Goal: Find specific page/section

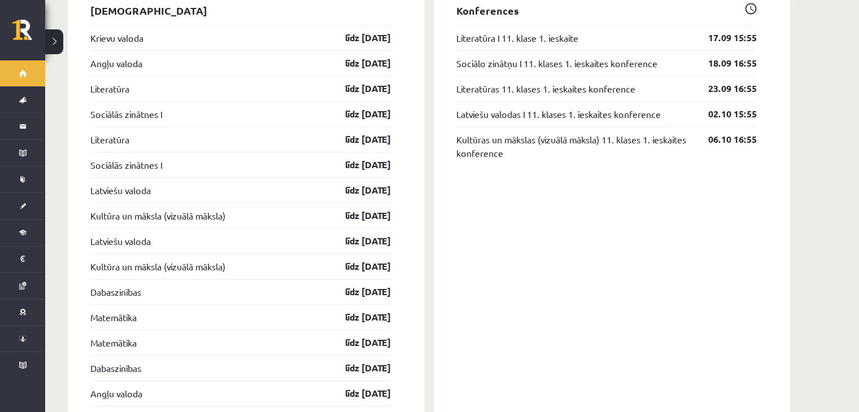
scroll to position [1026, 0]
click at [540, 108] on link "Latviešu valodas I 11. klases 1. ieskaites konference" at bounding box center [558, 115] width 204 height 14
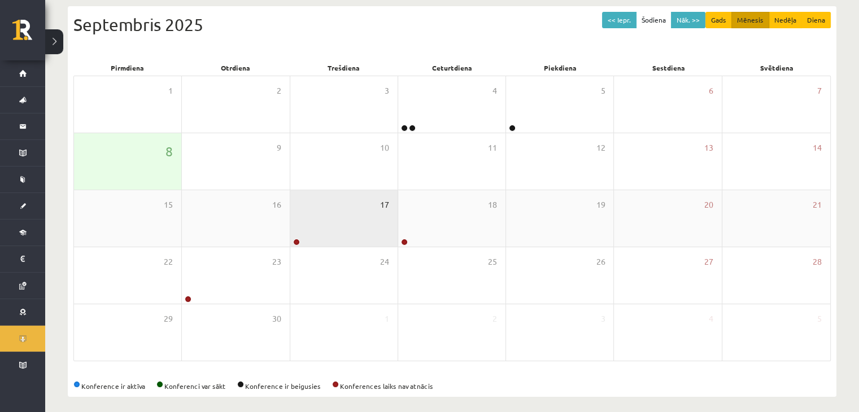
scroll to position [126, 0]
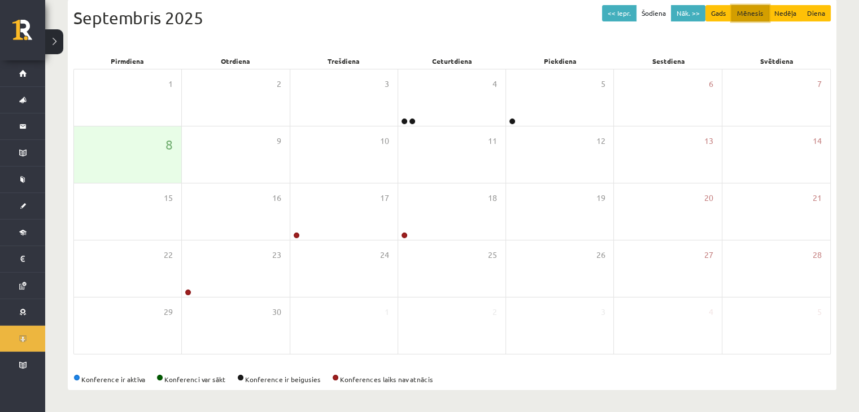
click at [748, 13] on button "Mēnesis" at bounding box center [750, 13] width 38 height 16
click at [696, 8] on button "Nāk. >>" at bounding box center [688, 13] width 34 height 16
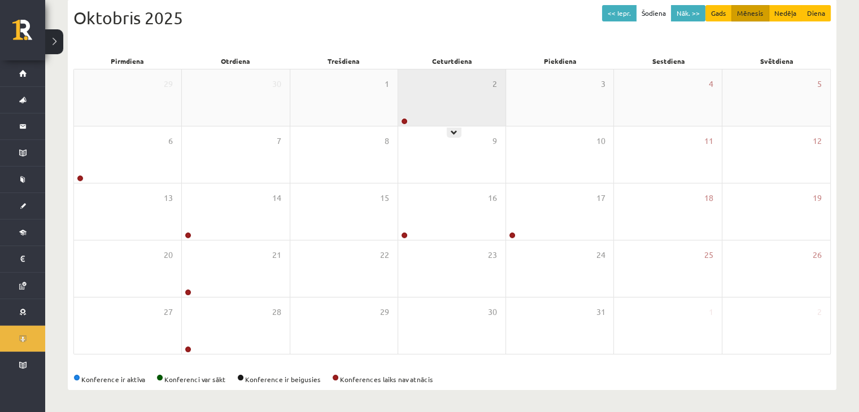
click at [456, 93] on div "2" at bounding box center [451, 97] width 107 height 56
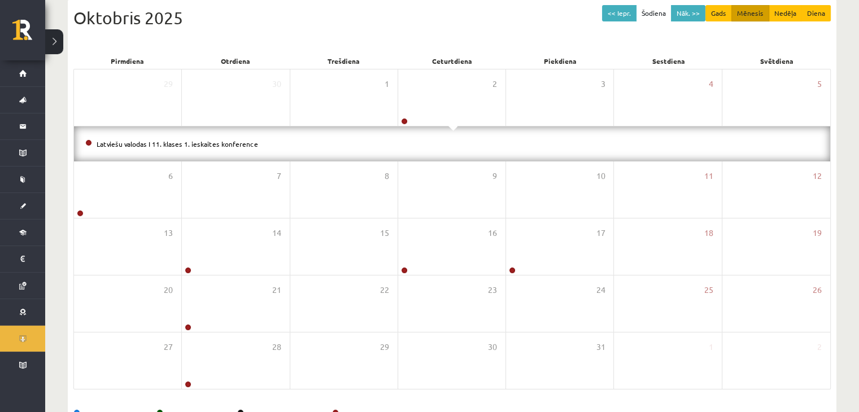
click at [431, 143] on li "Latviešu valodas I 11. klases 1. ieskaites konference" at bounding box center [451, 144] width 733 height 12
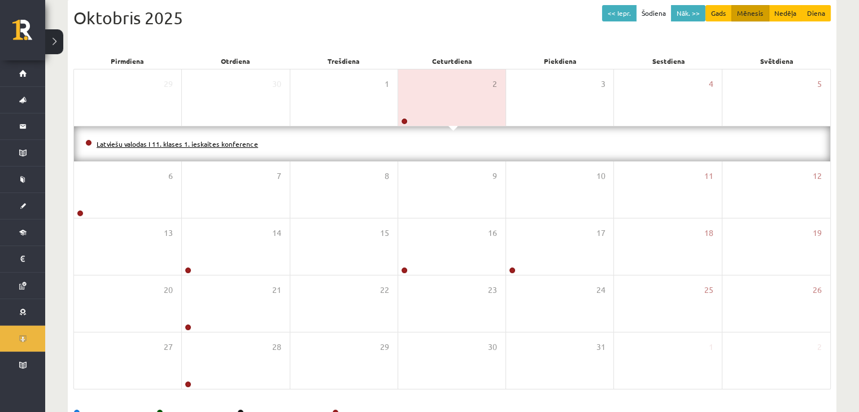
click at [228, 141] on link "Latviešu valodas I 11. klases 1. ieskaites konference" at bounding box center [177, 143] width 161 height 9
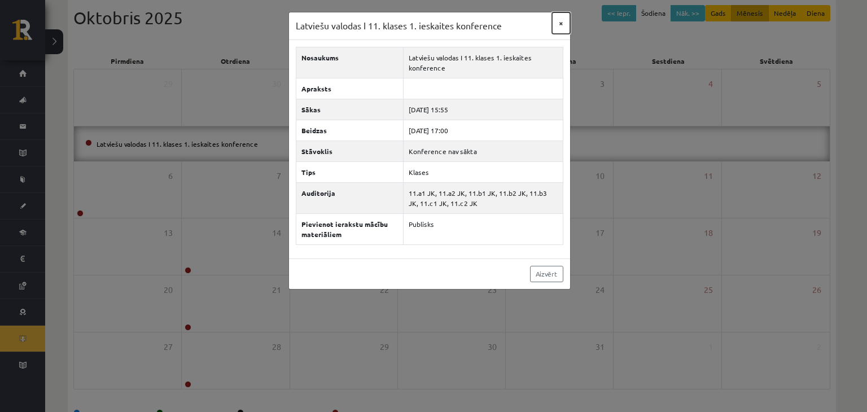
click at [559, 23] on button "×" at bounding box center [561, 22] width 18 height 21
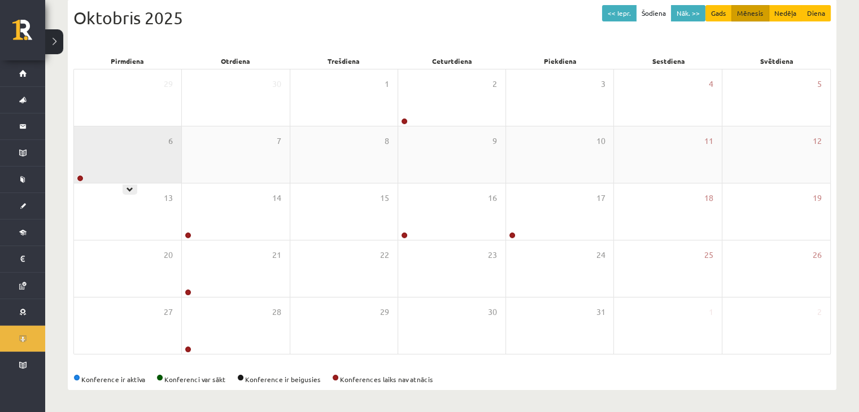
click at [172, 172] on div "6" at bounding box center [127, 154] width 107 height 56
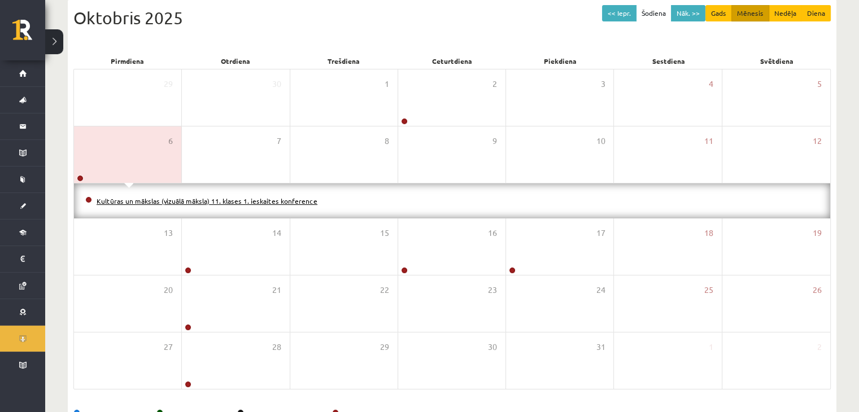
click at [242, 202] on link "Kultūras un mākslas (vizuālā māksla) 11. klases 1. ieskaites konference" at bounding box center [207, 200] width 221 height 9
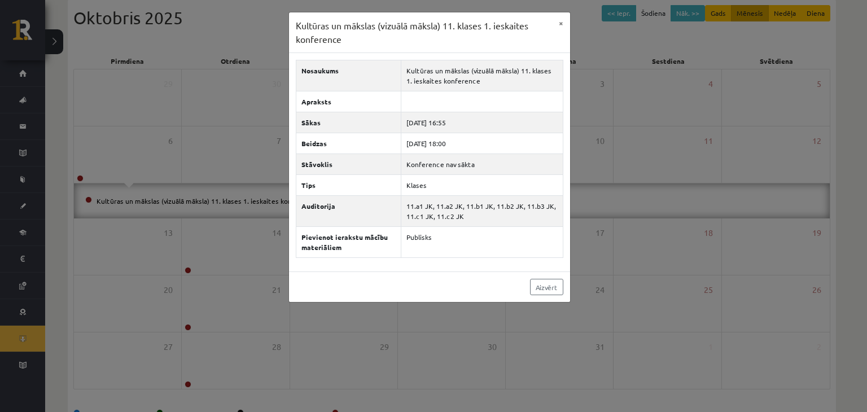
click at [678, 52] on div "Kultūras un mākslas (vizuālā māksla) 11. klases 1. ieskaites konference × Nosau…" at bounding box center [433, 206] width 867 height 412
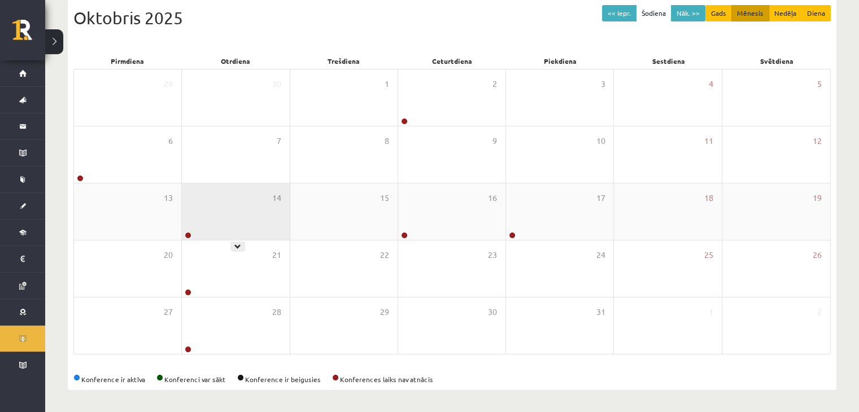
click at [234, 220] on div "14" at bounding box center [235, 211] width 107 height 56
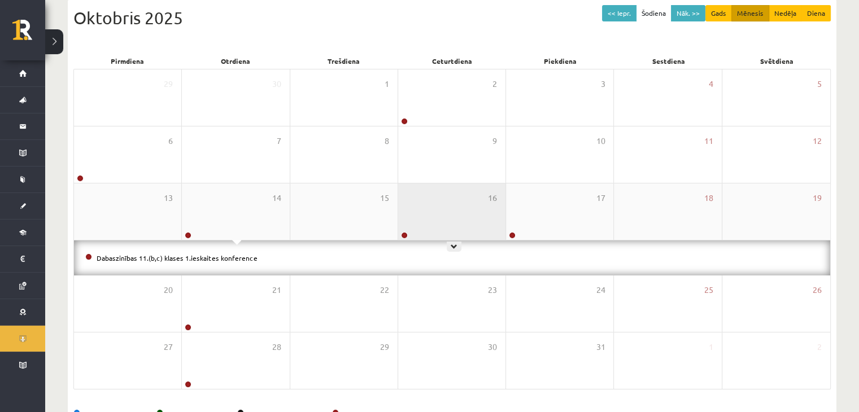
click at [443, 229] on div "16" at bounding box center [451, 211] width 107 height 56
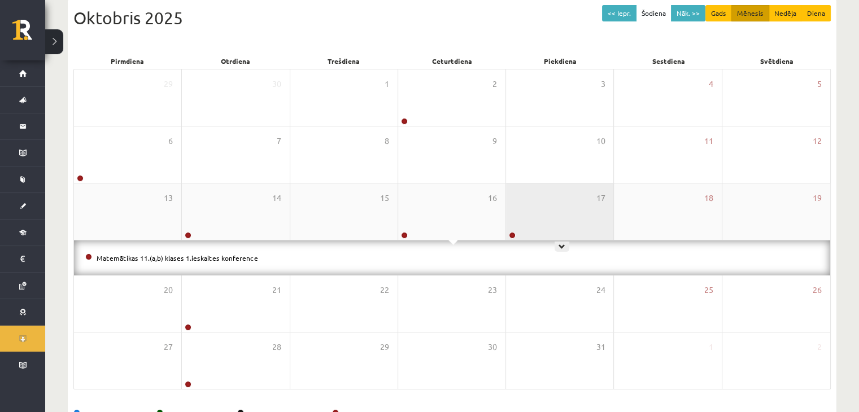
click at [528, 213] on div "17" at bounding box center [559, 211] width 107 height 56
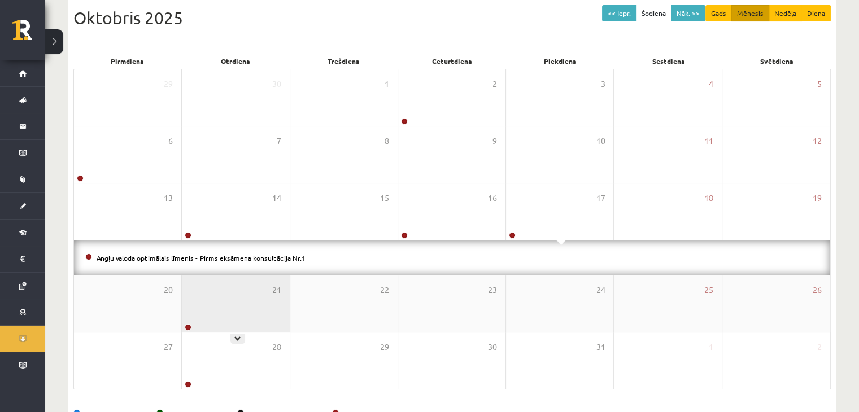
click at [224, 303] on div "21" at bounding box center [235, 304] width 107 height 56
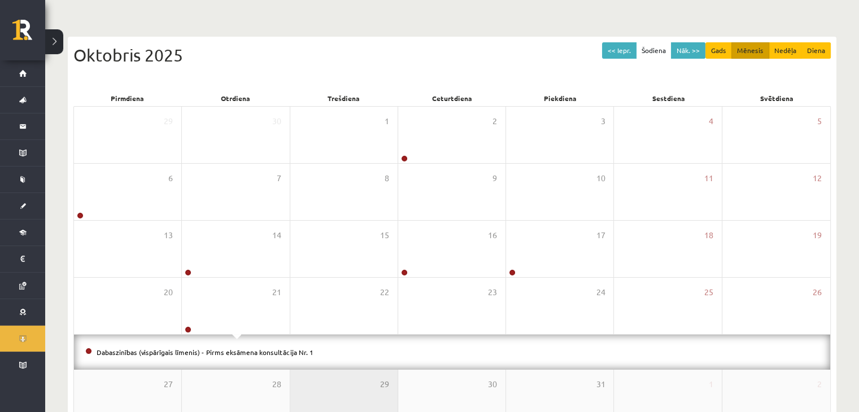
scroll to position [0, 0]
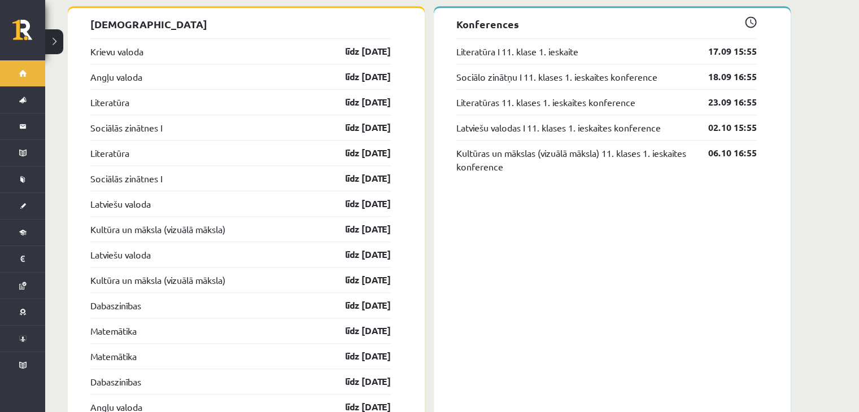
scroll to position [1012, 0]
